Goal: Answer question/provide support: Share knowledge or assist other users

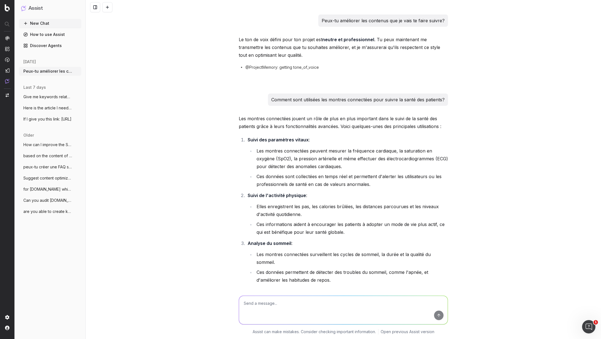
scroll to position [6364, 0]
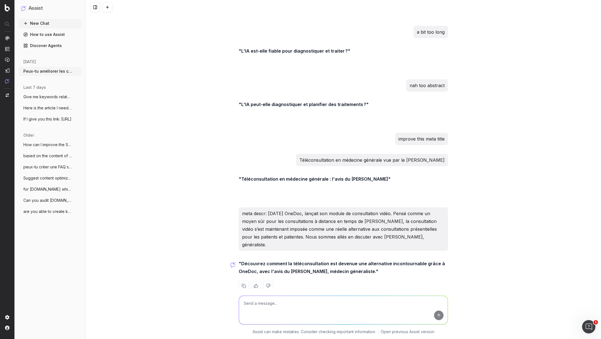
click at [270, 298] on textarea at bounding box center [343, 310] width 209 height 28
paste textarea "3 étapes pour mettre la prise de rendez-vous OneDoc sur Wordpress"
type textarea "shorten this meta title: 3 étapes pour mettre la prise de rendez-vous OneDoc su…"
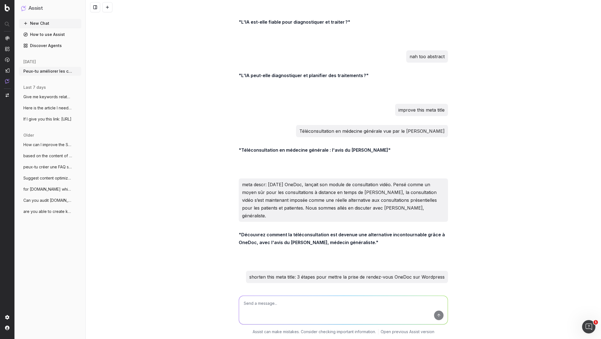
scroll to position [6417, 0]
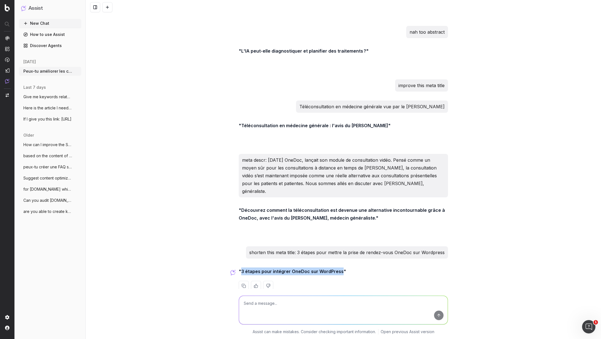
drag, startPoint x: 340, startPoint y: 260, endPoint x: 241, endPoint y: 260, distance: 98.5
click at [241, 268] on strong ""3 étapes pour intégrer OneDoc sur WordPress"" at bounding box center [292, 271] width 107 height 6
copy strong "3 étapes pour intégrer OneDoc sur WordPress"
click at [251, 304] on textarea at bounding box center [343, 310] width 209 height 28
paste textarea "Ouvrir ou gérer une pratique de physiothérapie réussie nécessite non seulement …"
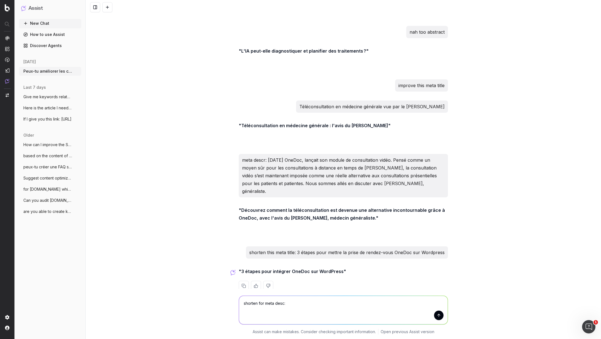
type textarea "shorten for meta desc: Ouvrir ou gérer une pratique de physiothérapie réussie n…"
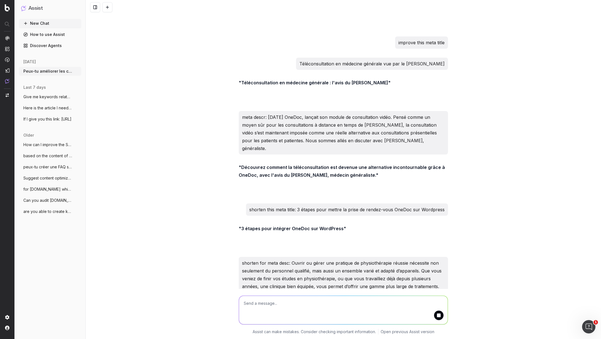
scroll to position [6501, 0]
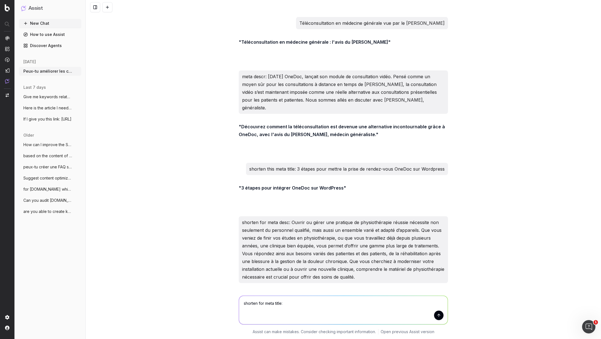
paste textarea "6 façons de développer la patientèle de votre centre de physiothérapie"
type textarea "shorten for meta title: 6 façons de développer la patientèle de votre centre de…"
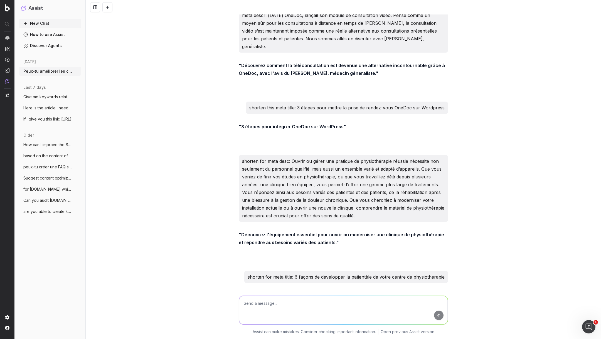
scroll to position [6586, 0]
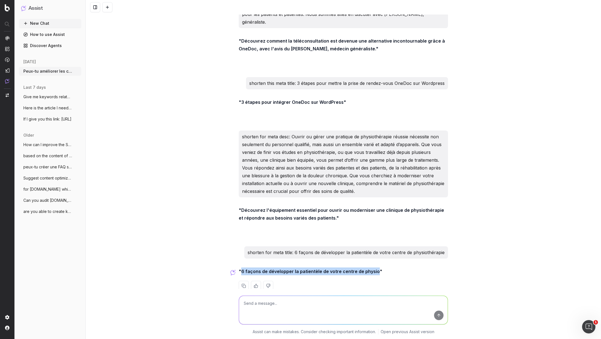
drag, startPoint x: 374, startPoint y: 261, endPoint x: 242, endPoint y: 261, distance: 132.4
click at [242, 268] on strong ""6 façons de développer la patientèle de votre centre de physio"" at bounding box center [311, 271] width 144 height 6
copy strong "6 façons de développer la patientèle de votre centre de physio"
click at [275, 308] on textarea at bounding box center [343, 310] width 209 height 28
paste textarea "6 façons d'attirer de nouveaux patients dans votre centre de physiothérapie"
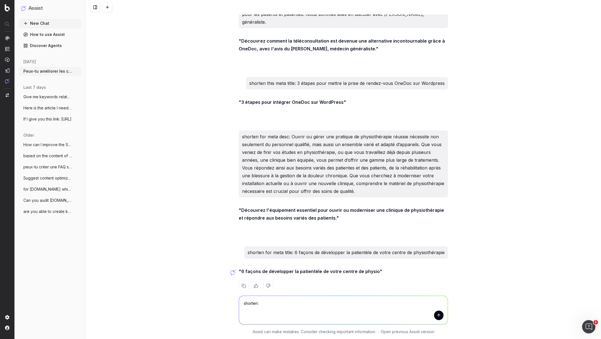
type textarea "shorten: 6 façons d'attirer de nouveaux patients dans votre centre de physiothé…"
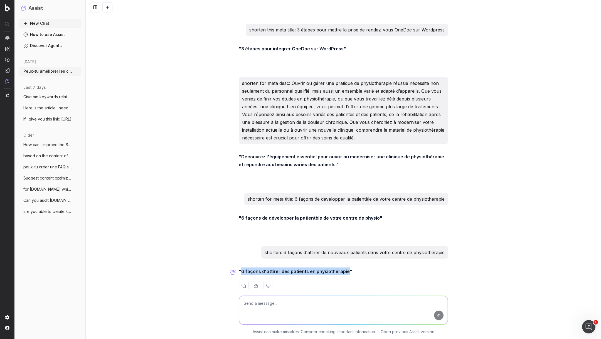
drag, startPoint x: 345, startPoint y: 262, endPoint x: 242, endPoint y: 262, distance: 103.8
click at [242, 268] on strong ""6 façons d'attirer des patients en physiothérapie"" at bounding box center [295, 271] width 113 height 6
copy strong "6 façons d'attirer des patients en physiothérapie"
click at [269, 304] on textarea at bounding box center [343, 310] width 209 height 28
paste textarea "Ouvrir un cabinet médical en [GEOGRAPHIC_DATA] vous offre de l’autonomie, du co…"
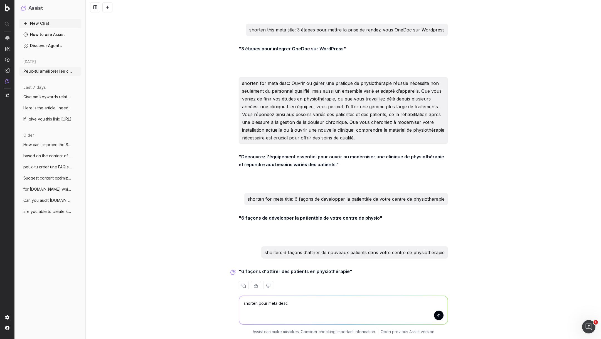
type textarea "shorten pour meta desc: Ouvrir un cabinet médical en [GEOGRAPHIC_DATA] vous off…"
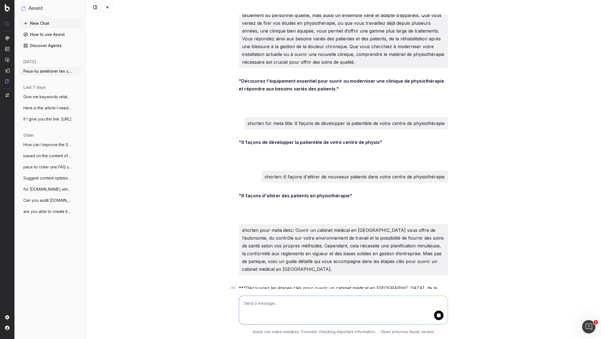
scroll to position [6740, 0]
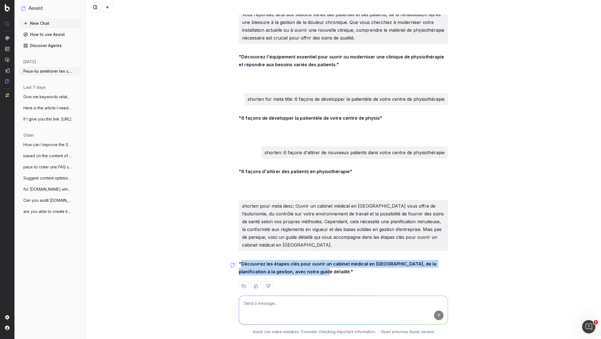
drag, startPoint x: 311, startPoint y: 263, endPoint x: 241, endPoint y: 252, distance: 71.2
click at [241, 261] on strong ""Découvrez les étapes clés pour ouvrir un cabinet médical en [GEOGRAPHIC_DATA],…" at bounding box center [338, 267] width 199 height 13
copy strong "Découvrez les étapes clés pour ouvrir un cabinet médical en [GEOGRAPHIC_DATA], …"
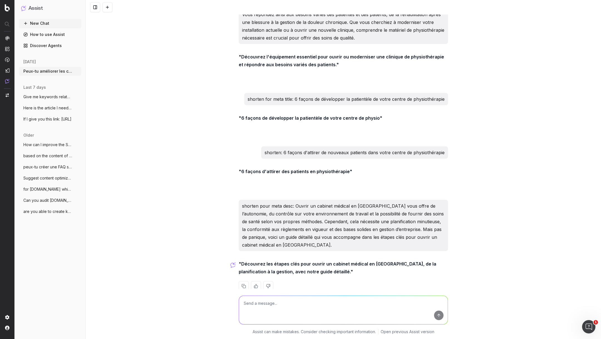
click at [283, 310] on textarea at bounding box center [343, 310] width 209 height 28
paste textarea "Comment faire un business plan pour ouvrir son cabinet médical"
type textarea "améliore ce h1: Comment faire un business plan pour ouvrir son cabinet médical"
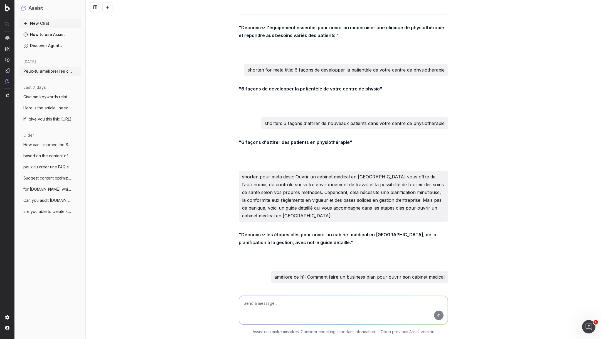
scroll to position [6793, 0]
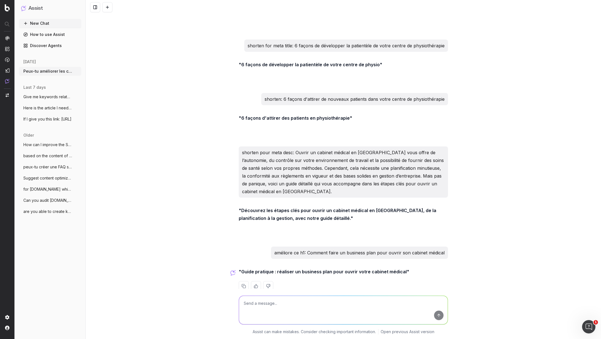
paste textarea "Guide pratique en 7 étapes pour réaliser un business plan pour ouvrir votre cab…"
type textarea "Guide pratique en 7 étapes pour réaliser un business plan pour ouvrir votre cab…"
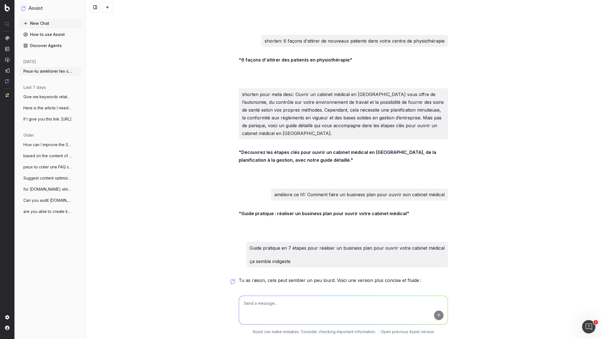
scroll to position [6873, 0]
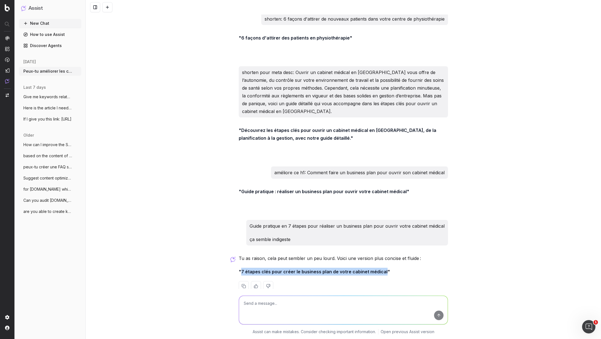
drag, startPoint x: 382, startPoint y: 260, endPoint x: 241, endPoint y: 261, distance: 141.3
click at [241, 269] on strong ""7 étapes clés pour créer le business plan de votre cabinet médical"" at bounding box center [314, 272] width 151 height 6
copy strong "7 étapes clés pour créer le business plan de votre cabinet médical"
click at [274, 307] on textarea at bounding box center [343, 310] width 209 height 28
paste textarea "Nos 7 conseils pour partir en vacances sereinement quand on est professionnel d…"
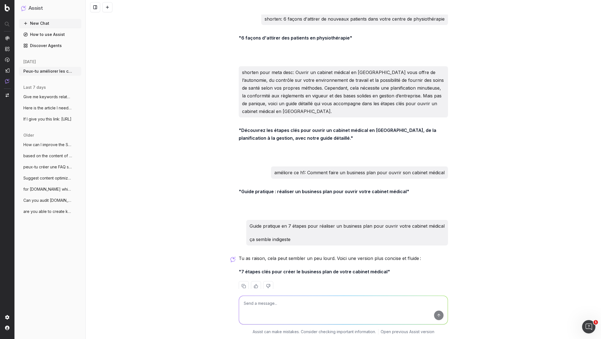
type textarea "Nos 7 conseils pour partir en vacances sereinement quand on est professionnel d…"
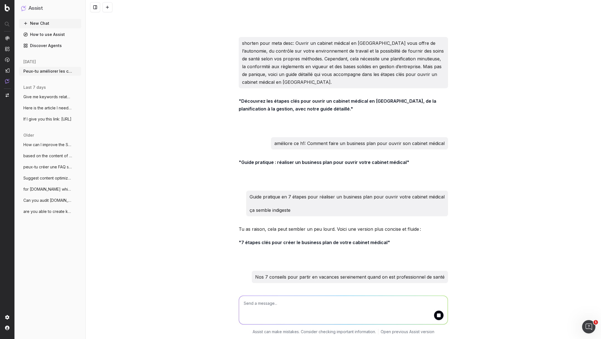
scroll to position [6927, 0]
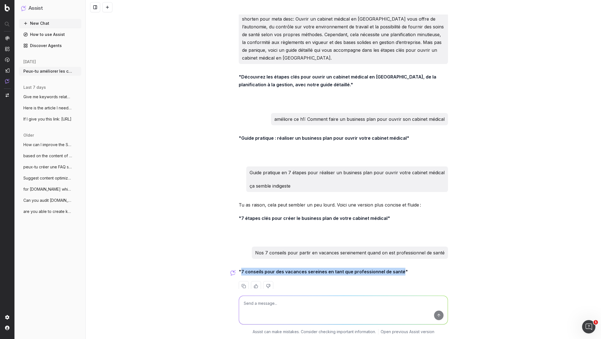
drag, startPoint x: 400, startPoint y: 261, endPoint x: 241, endPoint y: 261, distance: 158.3
click at [241, 269] on strong ""7 conseils pour des vacances sereines en tant que professionnel de santé"" at bounding box center [323, 272] width 169 height 6
copy strong "7 conseils pour des vacances sereines en tant que professionnel de santé"
click at [270, 306] on textarea at bounding box center [343, 310] width 209 height 28
type textarea "shorten a bit for meta title"
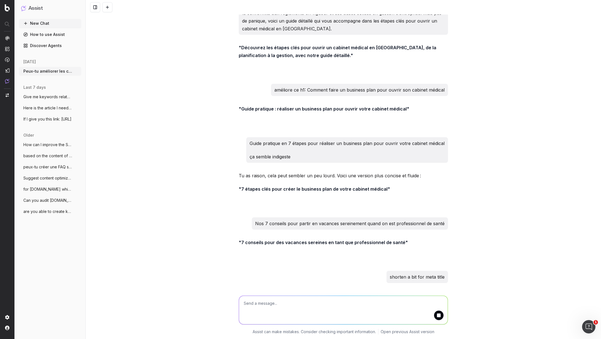
scroll to position [6980, 0]
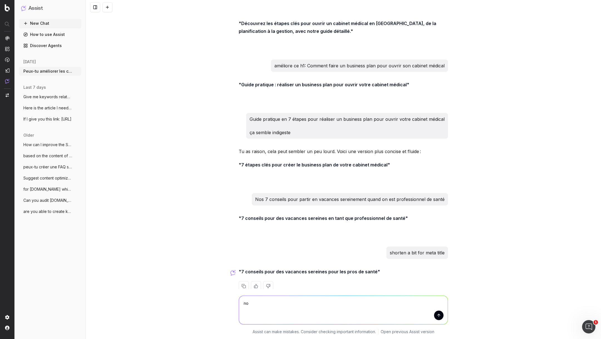
type textarea "non"
click at [291, 300] on textarea at bounding box center [343, 310] width 209 height 28
type textarea "what would be the slug???"
click at [280, 304] on textarea at bounding box center [343, 310] width 209 height 28
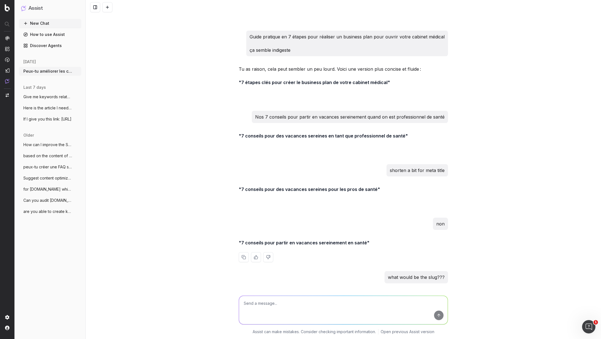
scroll to position [7087, 0]
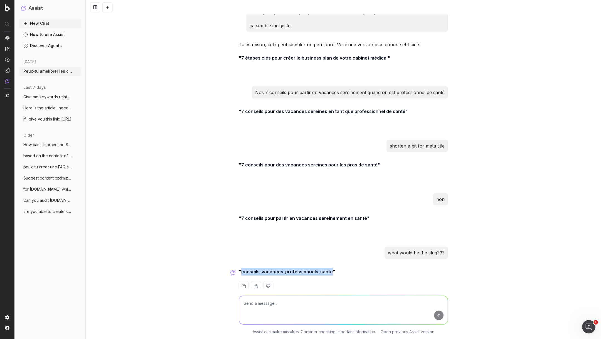
drag, startPoint x: 329, startPoint y: 261, endPoint x: 242, endPoint y: 261, distance: 86.8
click at [242, 269] on strong ""conseils-vacances-professionnels-sante"" at bounding box center [287, 272] width 97 height 6
copy strong "conseils-vacances-professionnels-sante"
click at [280, 305] on textarea at bounding box center [343, 310] width 209 height 28
type textarea "really?"
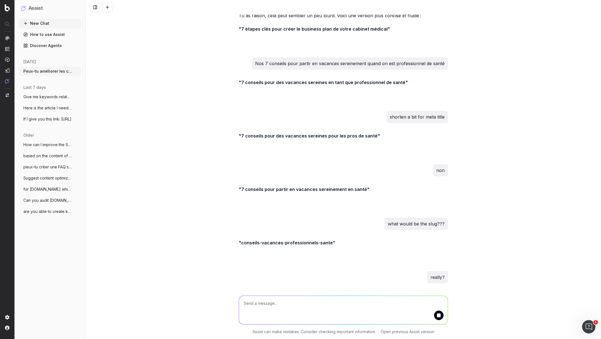
scroll to position [7154, 0]
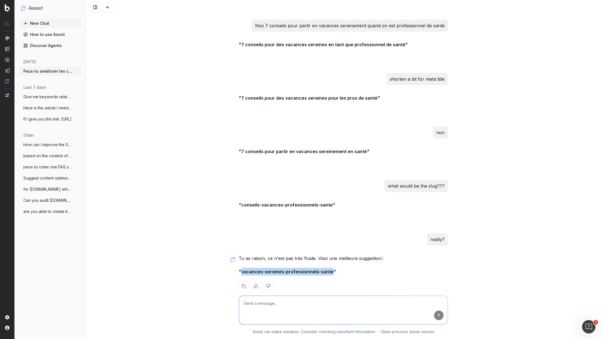
drag, startPoint x: 330, startPoint y: 260, endPoint x: 241, endPoint y: 260, distance: 88.2
click at [241, 269] on strong ""vacances-sereines-professionnels-sante"" at bounding box center [287, 272] width 97 height 6
copy strong "vacances-sereines-professionnels-sante"
click at [264, 309] on textarea "r" at bounding box center [343, 310] width 209 height 28
type textarea "really?"
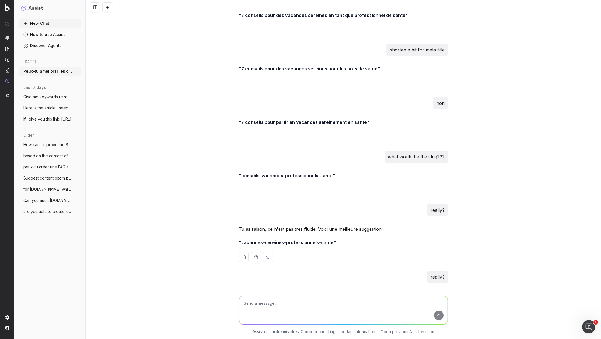
scroll to position [7220, 0]
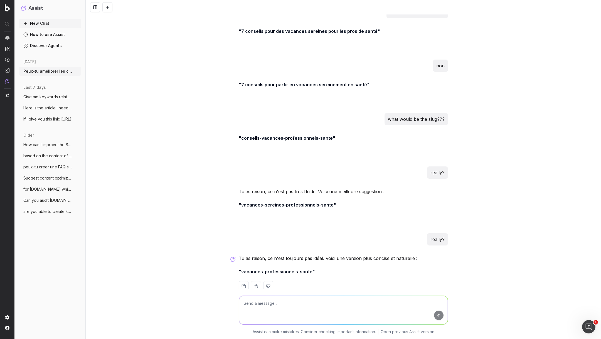
click at [273, 311] on textarea at bounding box center [343, 310] width 209 height 28
type textarea "donne moi une vraie suggestion [PERSON_NAME] pertinente"
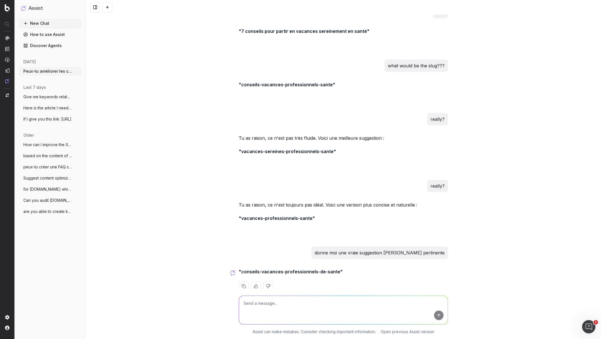
scroll to position [7274, 0]
drag, startPoint x: 337, startPoint y: 261, endPoint x: 241, endPoint y: 261, distance: 96.0
click at [241, 269] on strong ""conseils-vacances-professionnels-de-sante"" at bounding box center [291, 272] width 104 height 6
copy strong "conseils-vacances-professionnels-de-sante"
click at [306, 303] on textarea at bounding box center [343, 310] width 209 height 28
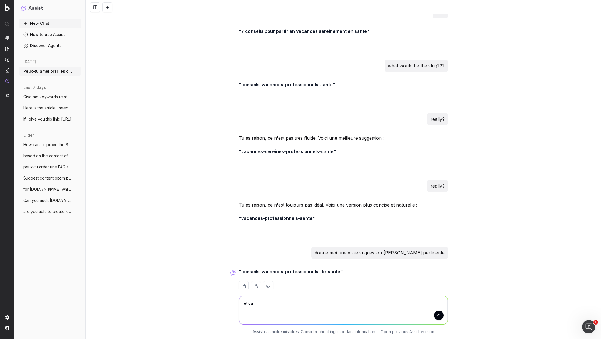
paste textarea "preparer-vacances-professionnels-sante"
type textarea "et ca: preparer-vacances-professionnels-sante ?"
